Goal: Navigation & Orientation: Find specific page/section

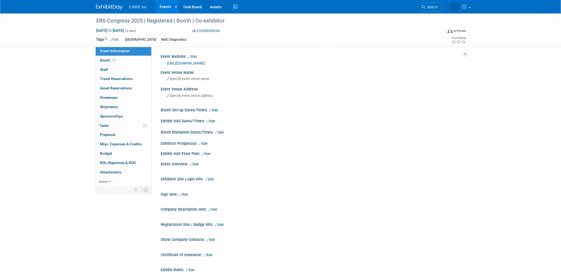
click at [161, 10] on link "Events" at bounding box center [166, 6] width 20 height 13
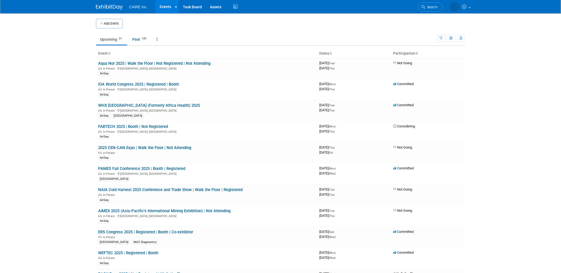
click at [107, 44] on link "Upcoming 21" at bounding box center [111, 39] width 31 height 10
